Goal: Entertainment & Leisure: Consume media (video, audio)

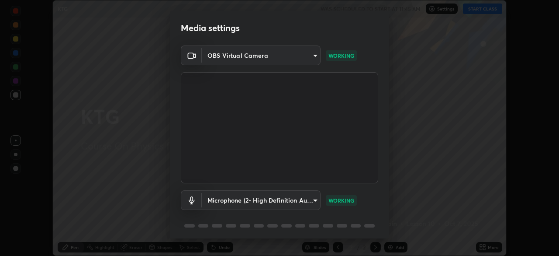
scroll to position [31, 0]
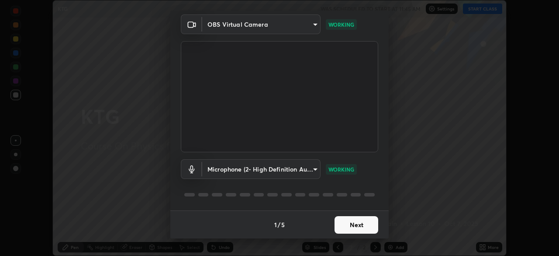
click at [354, 225] on button "Next" at bounding box center [357, 224] width 44 height 17
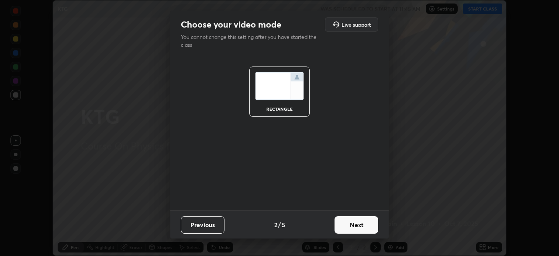
scroll to position [0, 0]
click at [360, 226] on button "Next" at bounding box center [357, 224] width 44 height 17
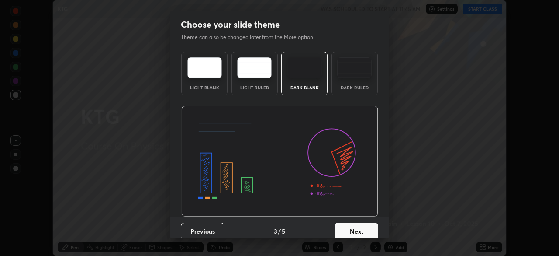
click at [360, 228] on button "Next" at bounding box center [357, 230] width 44 height 17
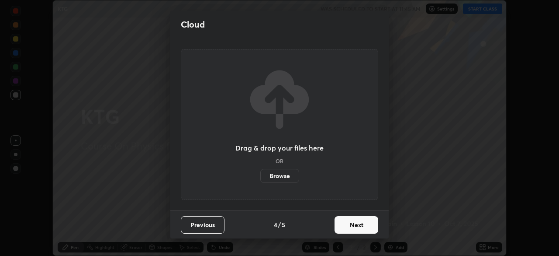
click at [360, 225] on button "Next" at bounding box center [357, 224] width 44 height 17
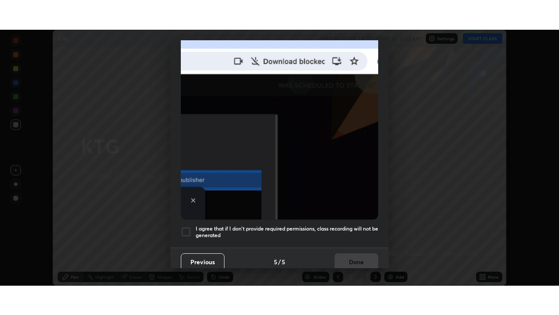
scroll to position [209, 0]
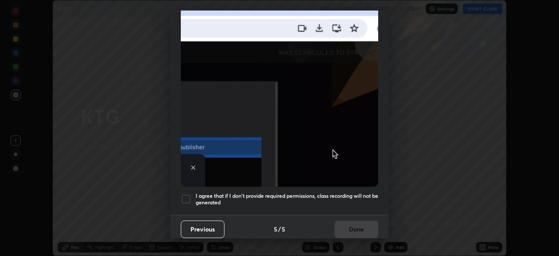
click at [190, 194] on div at bounding box center [186, 199] width 10 height 10
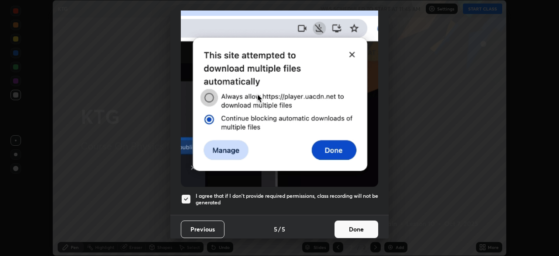
click at [354, 225] on button "Done" at bounding box center [357, 228] width 44 height 17
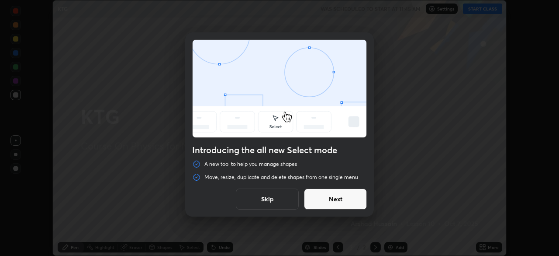
click at [350, 195] on button "Next" at bounding box center [335, 198] width 63 height 21
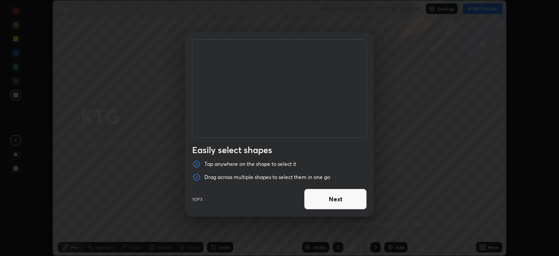
click at [351, 199] on button "Next" at bounding box center [335, 198] width 63 height 21
click at [349, 199] on button "Next" at bounding box center [335, 198] width 63 height 21
click at [349, 198] on button "Done" at bounding box center [335, 198] width 63 height 21
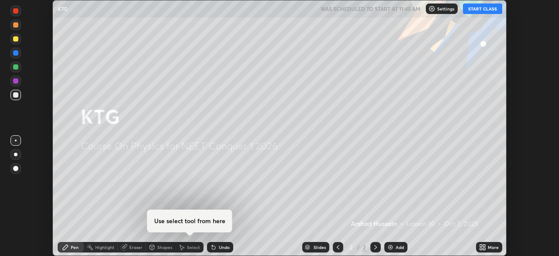
click at [484, 245] on icon at bounding box center [484, 245] width 2 height 2
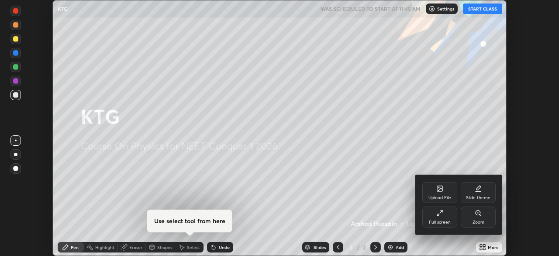
click at [443, 213] on div "Full screen" at bounding box center [439, 216] width 35 height 21
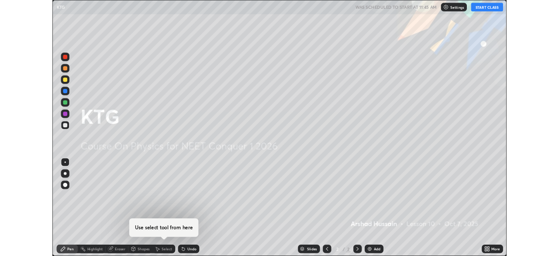
scroll to position [315, 559]
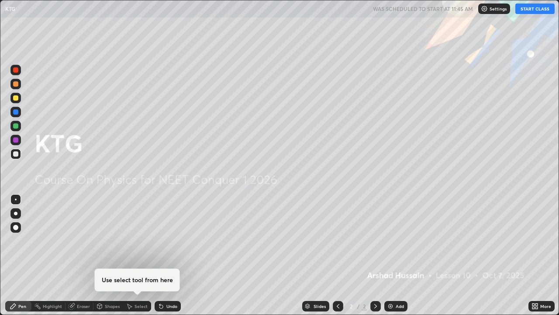
click at [539, 11] on button "START CLASS" at bounding box center [534, 8] width 39 height 10
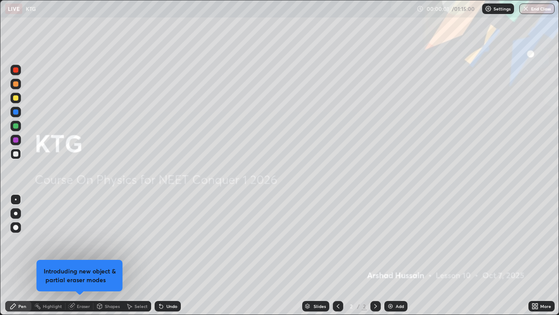
click at [387, 255] on img at bounding box center [390, 305] width 7 height 7
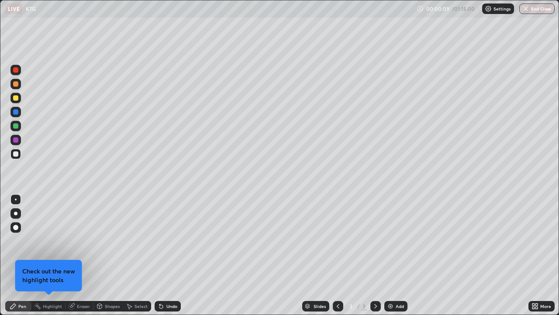
click at [15, 97] on div at bounding box center [15, 97] width 5 height 5
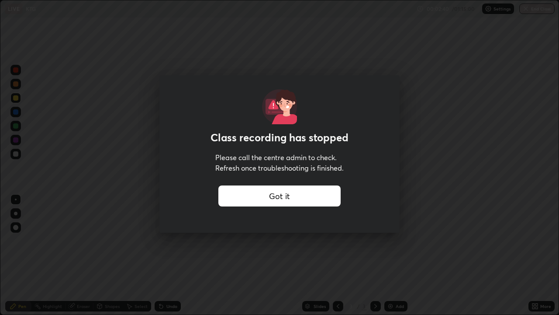
click at [304, 197] on div "Got it" at bounding box center [279, 195] width 122 height 21
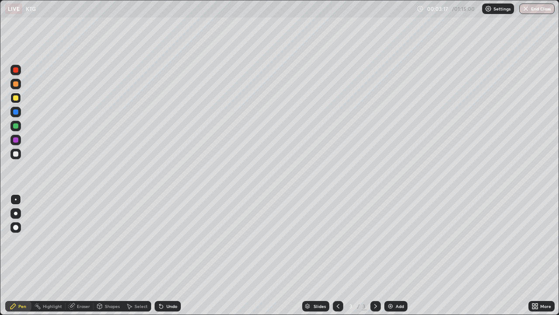
click at [17, 127] on div at bounding box center [15, 125] width 5 height 5
click at [387, 255] on img at bounding box center [390, 305] width 7 height 7
click at [16, 98] on div at bounding box center [15, 97] width 5 height 5
click at [164, 255] on div "Undo" at bounding box center [168, 306] width 26 height 10
click at [163, 255] on div "Undo" at bounding box center [168, 306] width 26 height 10
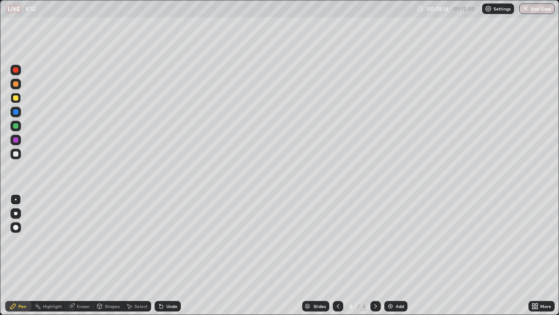
click at [170, 255] on div "Undo" at bounding box center [171, 306] width 11 height 4
click at [169, 255] on div "Undo" at bounding box center [168, 306] width 26 height 10
click at [160, 255] on icon at bounding box center [160, 305] width 3 height 3
click at [15, 98] on div at bounding box center [15, 97] width 5 height 5
click at [78, 255] on div "Eraser" at bounding box center [83, 306] width 13 height 4
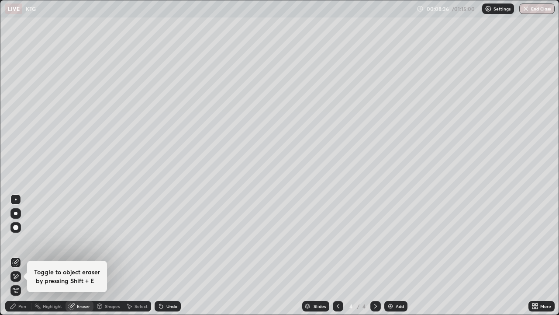
click at [79, 255] on div "Eraser" at bounding box center [83, 306] width 13 height 4
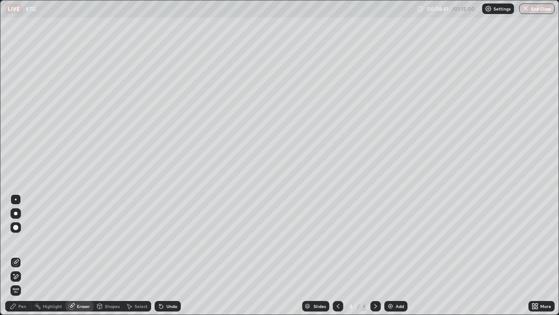
click at [22, 255] on div "Pen" at bounding box center [22, 306] width 8 height 4
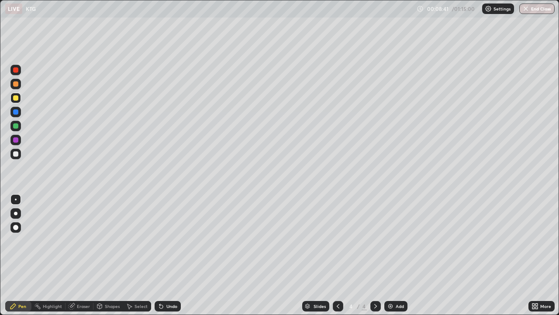
click at [19, 255] on div "Pen" at bounding box center [22, 306] width 8 height 4
click at [16, 82] on div at bounding box center [15, 83] width 5 height 5
click at [103, 255] on div "Shapes" at bounding box center [108, 306] width 30 height 10
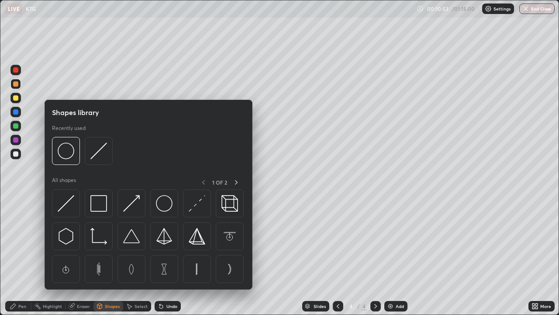
click at [108, 255] on div "Shapes" at bounding box center [108, 306] width 30 height 10
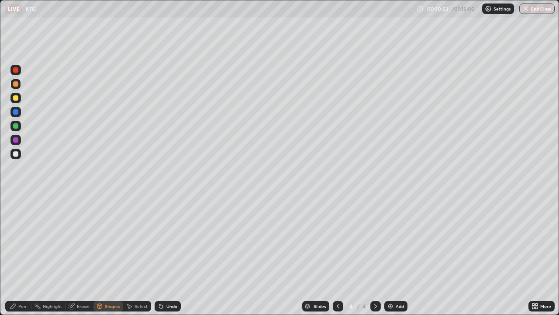
click at [76, 255] on div "Eraser" at bounding box center [80, 306] width 28 height 10
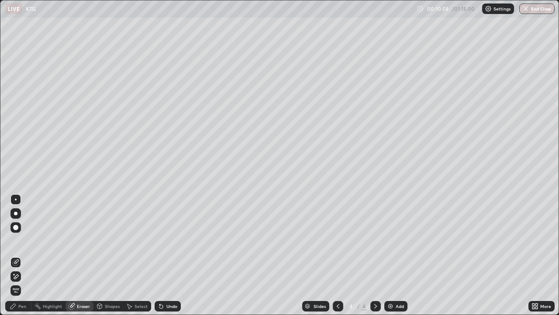
click at [18, 255] on div "Pen" at bounding box center [18, 306] width 26 height 10
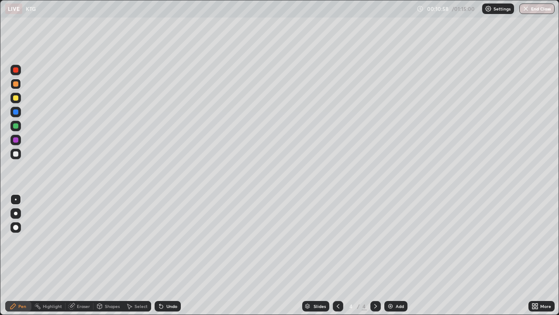
click at [17, 255] on div "Pen" at bounding box center [18, 306] width 26 height 10
click at [16, 127] on div at bounding box center [15, 125] width 5 height 5
click at [163, 255] on div "Undo" at bounding box center [168, 306] width 26 height 10
click at [388, 255] on img at bounding box center [390, 305] width 7 height 7
click at [166, 255] on div "Undo" at bounding box center [171, 306] width 11 height 4
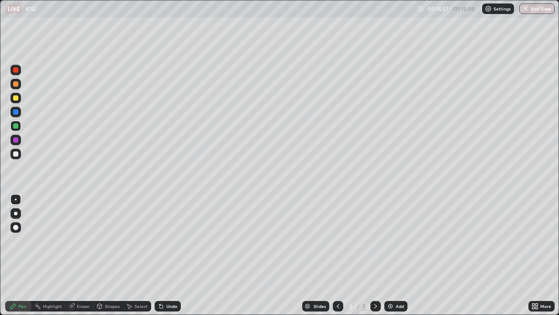
click at [16, 97] on div at bounding box center [15, 97] width 5 height 5
click at [17, 139] on div at bounding box center [15, 139] width 5 height 5
click at [386, 255] on div "Add" at bounding box center [395, 306] width 23 height 10
click at [16, 97] on div at bounding box center [15, 97] width 5 height 5
click at [162, 255] on icon at bounding box center [161, 305] width 7 height 7
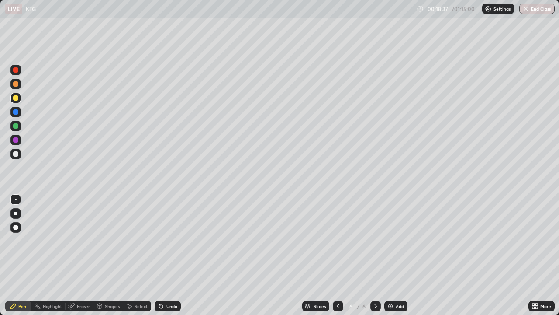
click at [160, 255] on icon at bounding box center [160, 305] width 3 height 3
click at [166, 255] on div "Undo" at bounding box center [171, 306] width 11 height 4
click at [162, 255] on icon at bounding box center [161, 305] width 7 height 7
click at [160, 255] on icon at bounding box center [160, 305] width 3 height 3
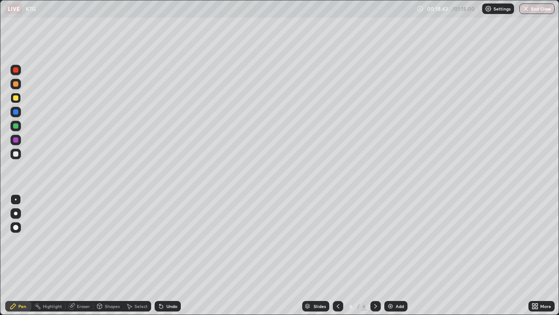
click at [159, 255] on icon at bounding box center [159, 304] width 1 height 1
click at [170, 255] on div "Undo" at bounding box center [171, 306] width 11 height 4
click at [17, 126] on div at bounding box center [15, 125] width 5 height 5
click at [164, 255] on div "Undo" at bounding box center [168, 306] width 26 height 10
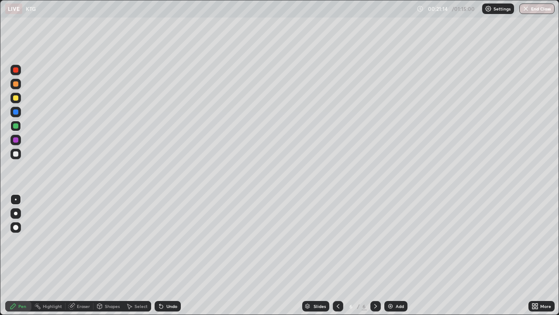
click at [80, 255] on div "Eraser" at bounding box center [83, 306] width 13 height 4
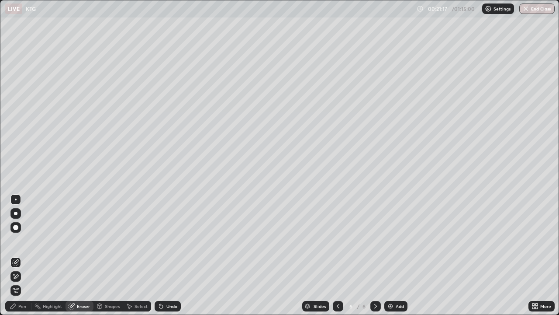
click at [19, 255] on div "Pen" at bounding box center [22, 306] width 8 height 4
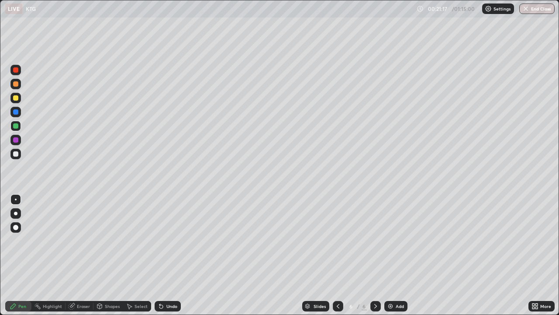
click at [20, 255] on div "Pen" at bounding box center [22, 306] width 8 height 4
click at [534, 255] on icon at bounding box center [533, 307] width 2 height 2
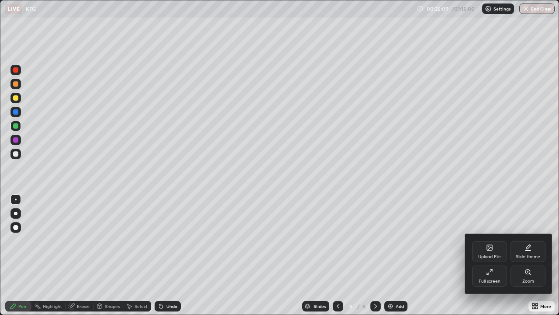
click at [491, 255] on div "Full screen" at bounding box center [489, 275] width 35 height 21
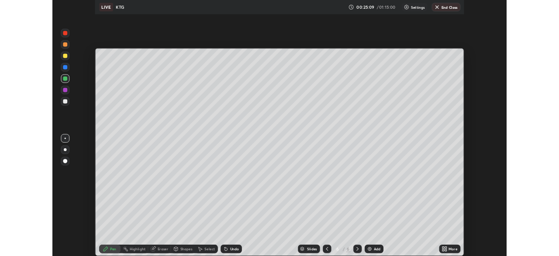
scroll to position [43426, 43123]
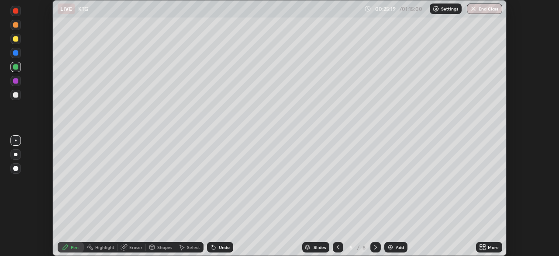
click at [480, 10] on button "End Class" at bounding box center [484, 8] width 35 height 10
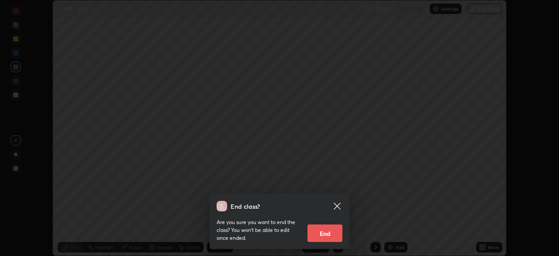
click at [326, 230] on button "End" at bounding box center [325, 232] width 35 height 17
